Goal: Task Accomplishment & Management: Use online tool/utility

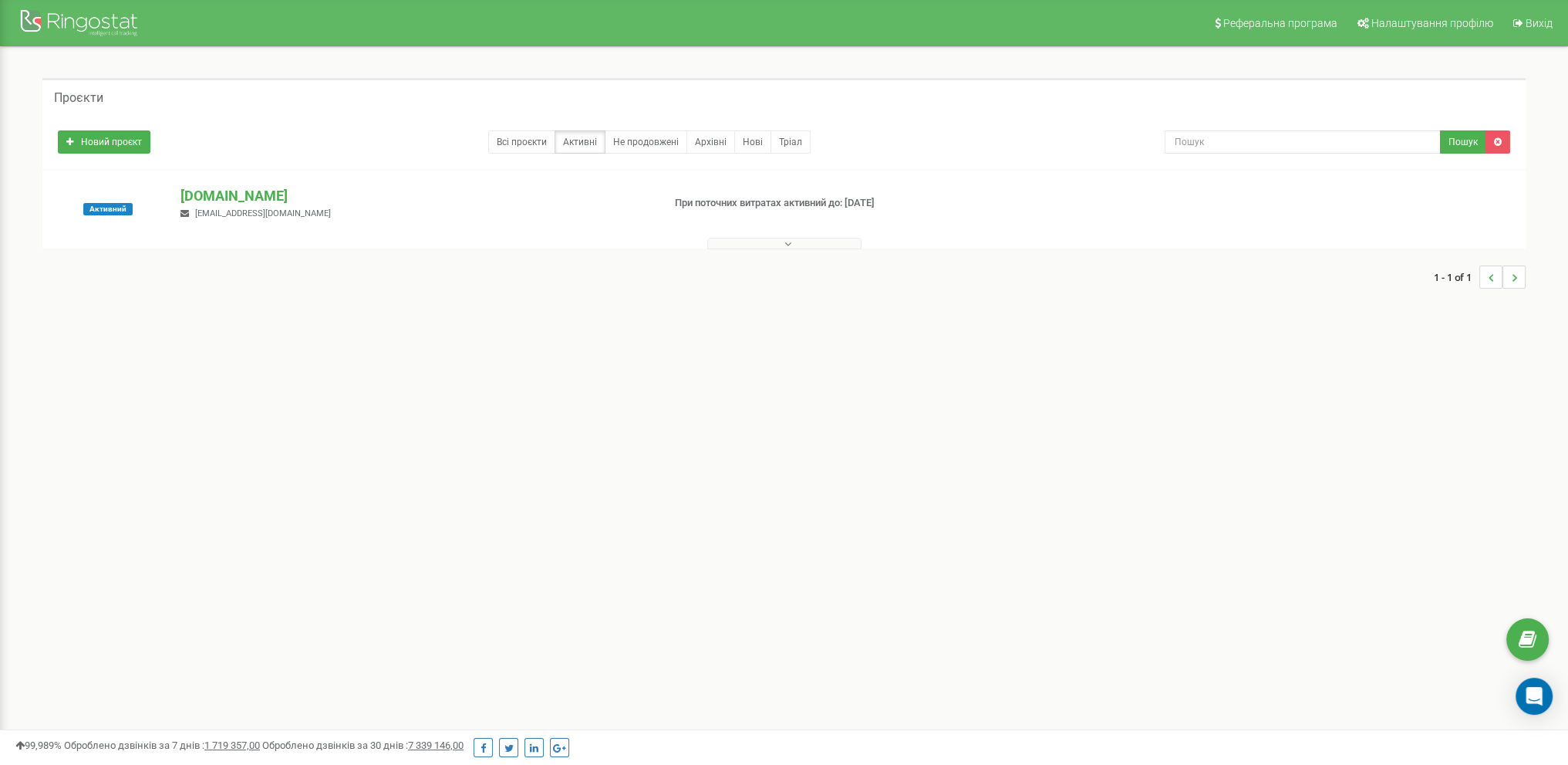
click at [803, 246] on button at bounding box center [784, 243] width 154 height 11
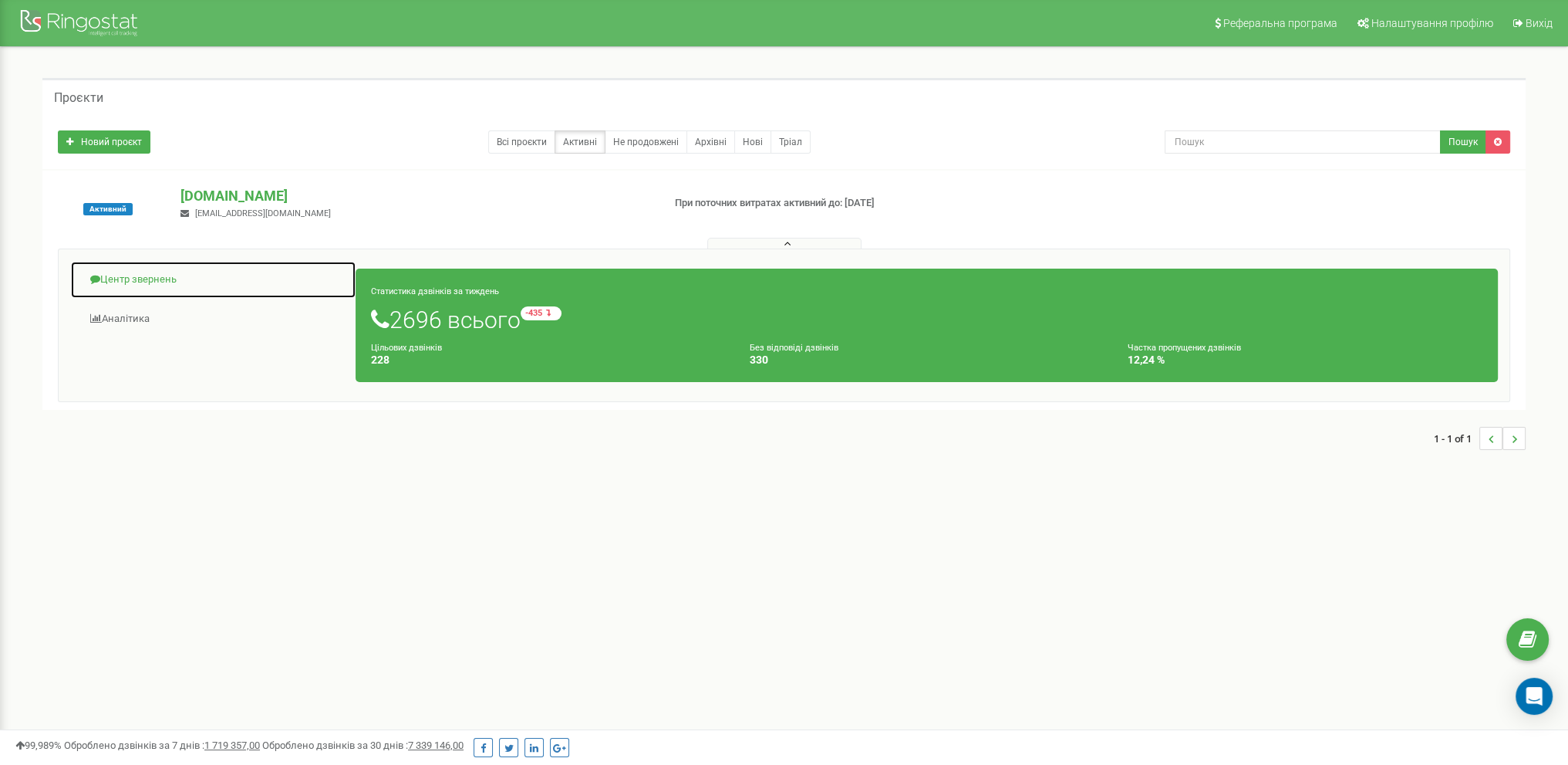
click at [162, 280] on link "Центр звернень" at bounding box center [213, 280] width 286 height 38
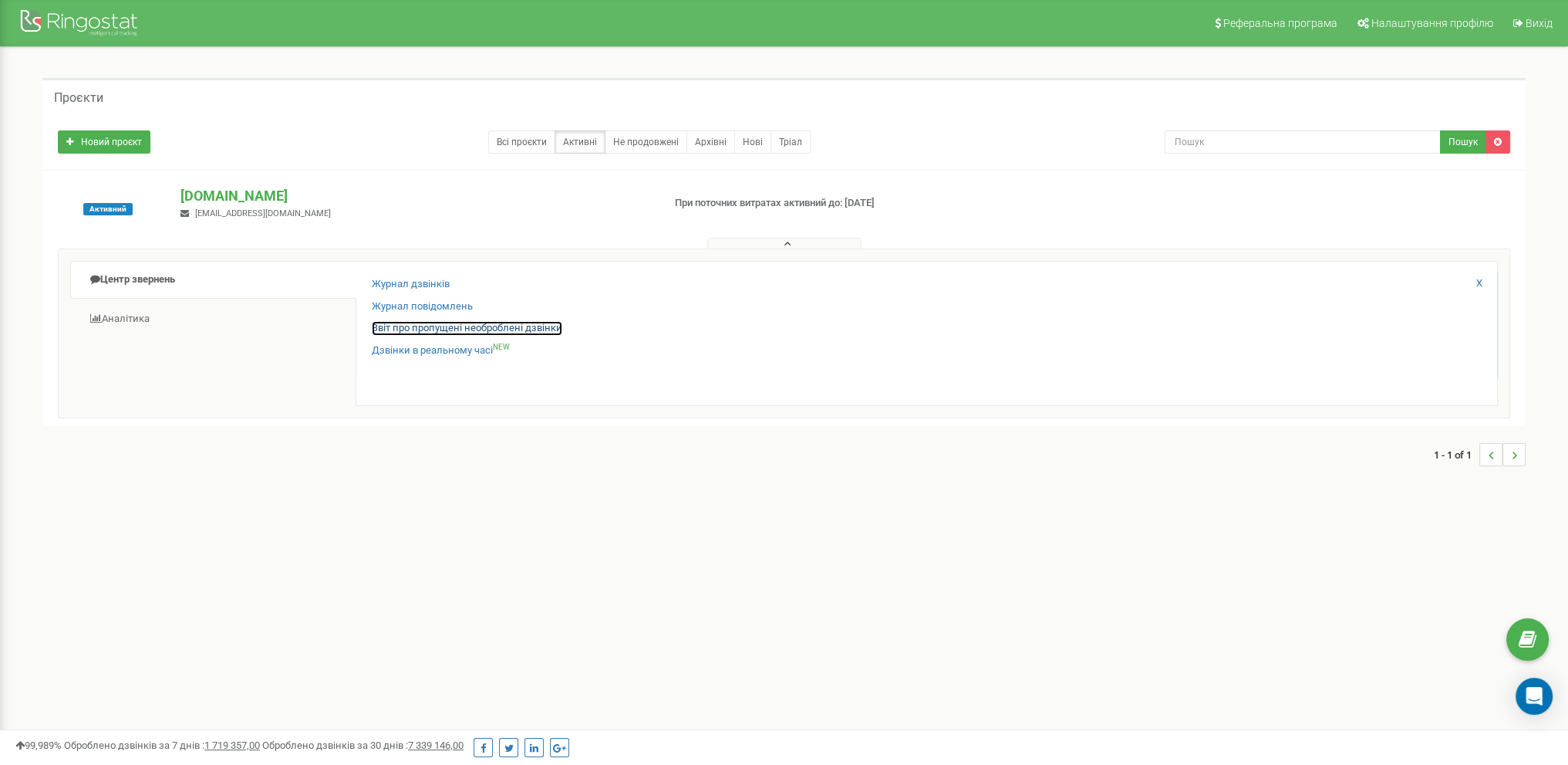
click at [406, 328] on link "Звіт про пропущені необроблені дзвінки" at bounding box center [467, 328] width 191 height 15
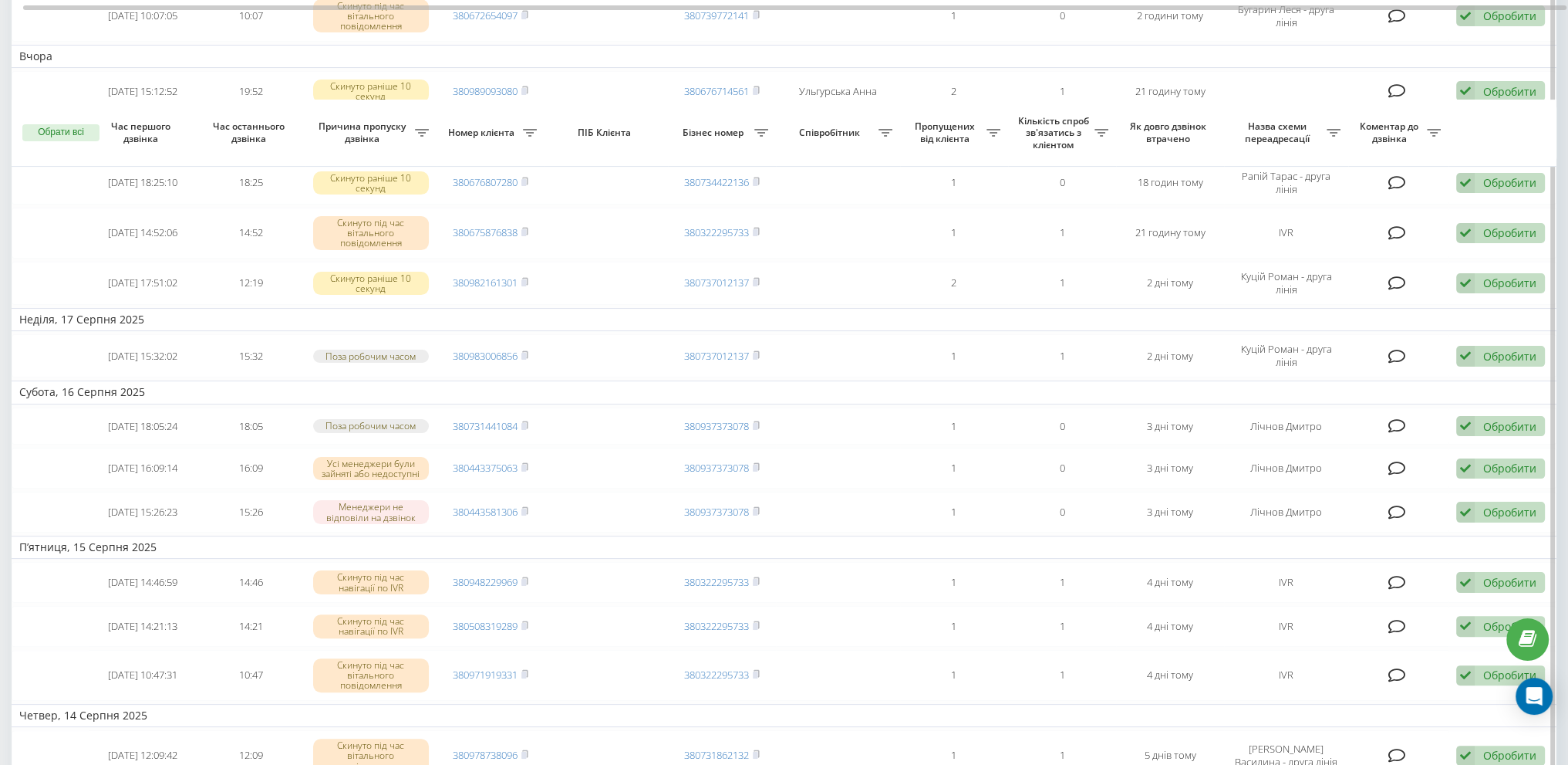
scroll to position [368, 0]
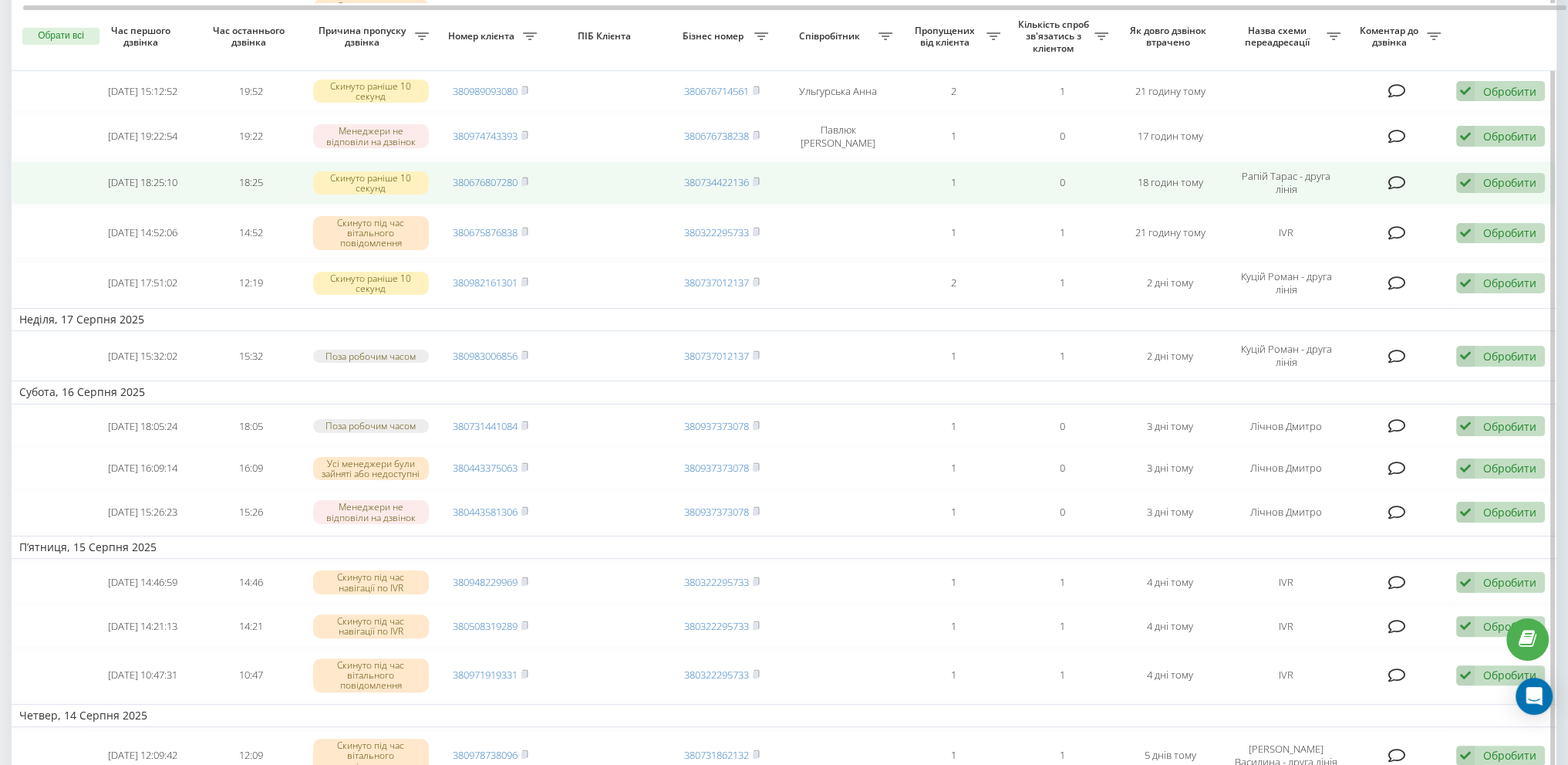
click at [1464, 187] on icon at bounding box center [1465, 183] width 19 height 21
click at [1405, 239] on span "Зв'язався з клієнтом за допомогою іншого каналу" at bounding box center [1400, 235] width 264 height 15
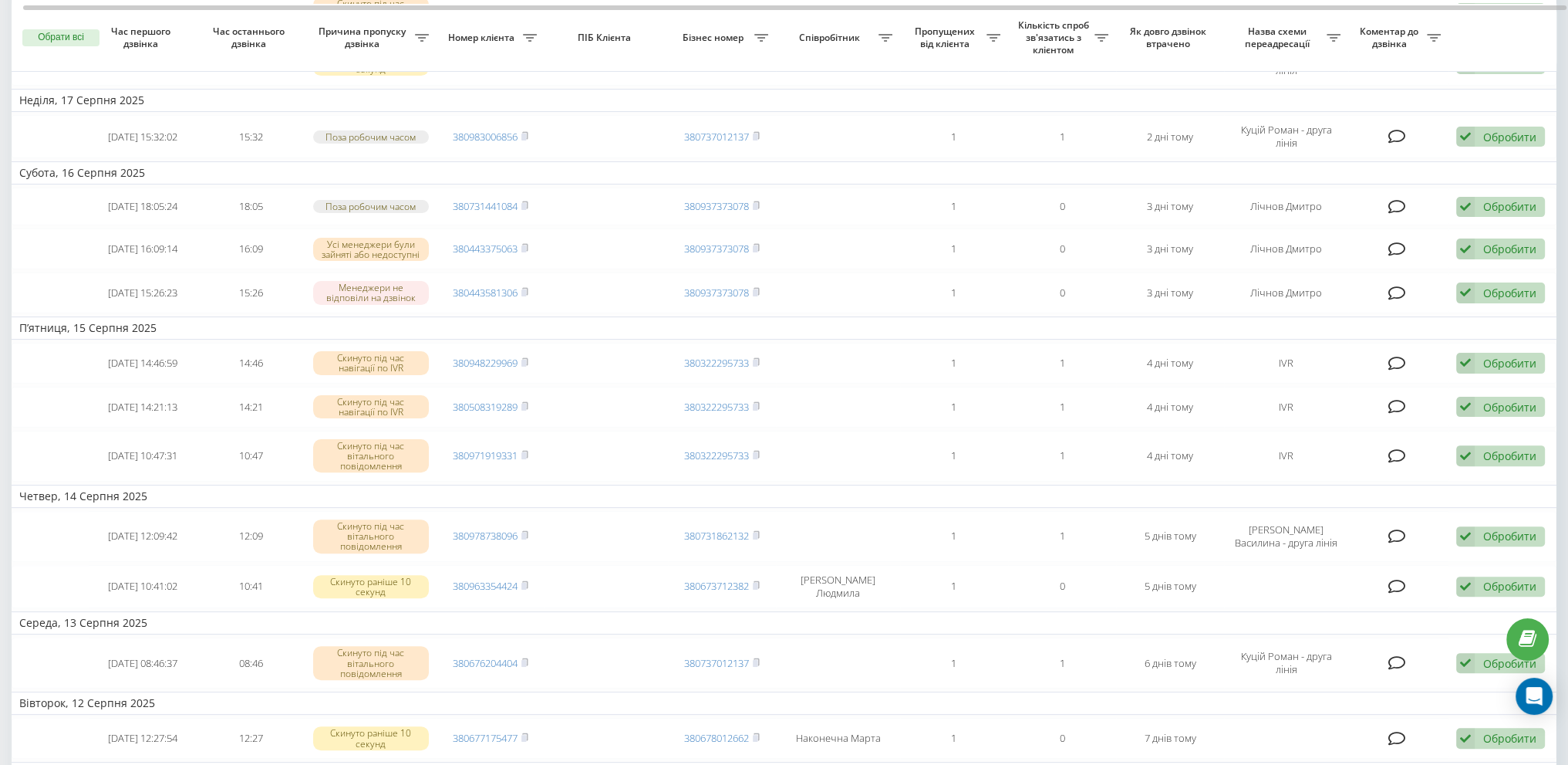
scroll to position [771, 0]
